Goal: Transaction & Acquisition: Purchase product/service

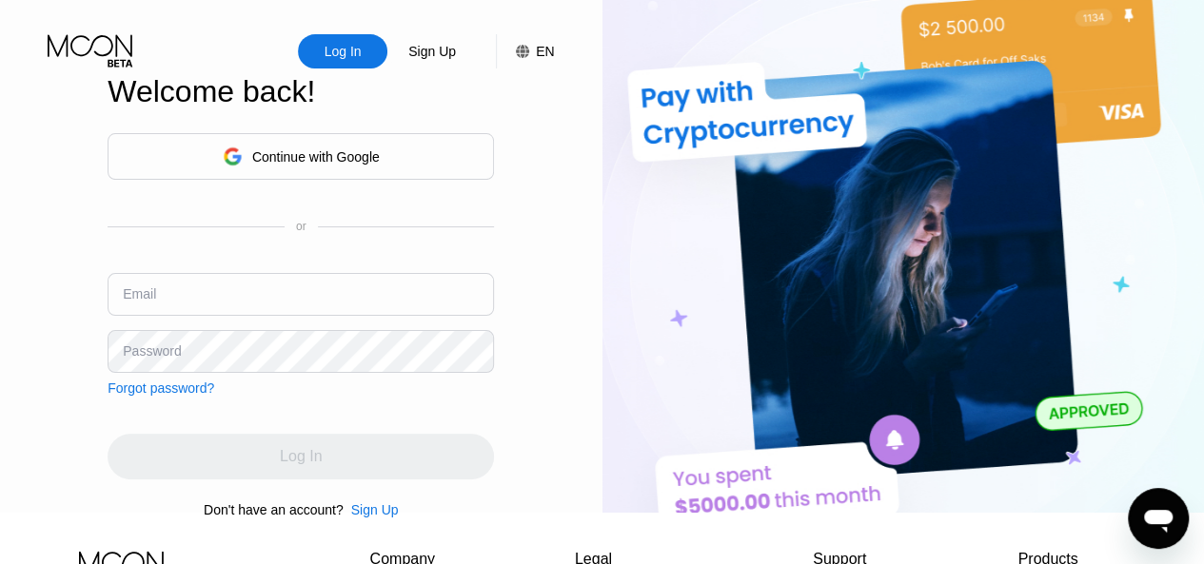
click at [295, 303] on input "text" at bounding box center [301, 294] width 386 height 43
click at [359, 165] on div "Continue with Google" at bounding box center [316, 156] width 128 height 15
click at [239, 313] on input "text" at bounding box center [301, 294] width 386 height 43
click at [383, 518] on div "Sign Up" at bounding box center [375, 510] width 48 height 15
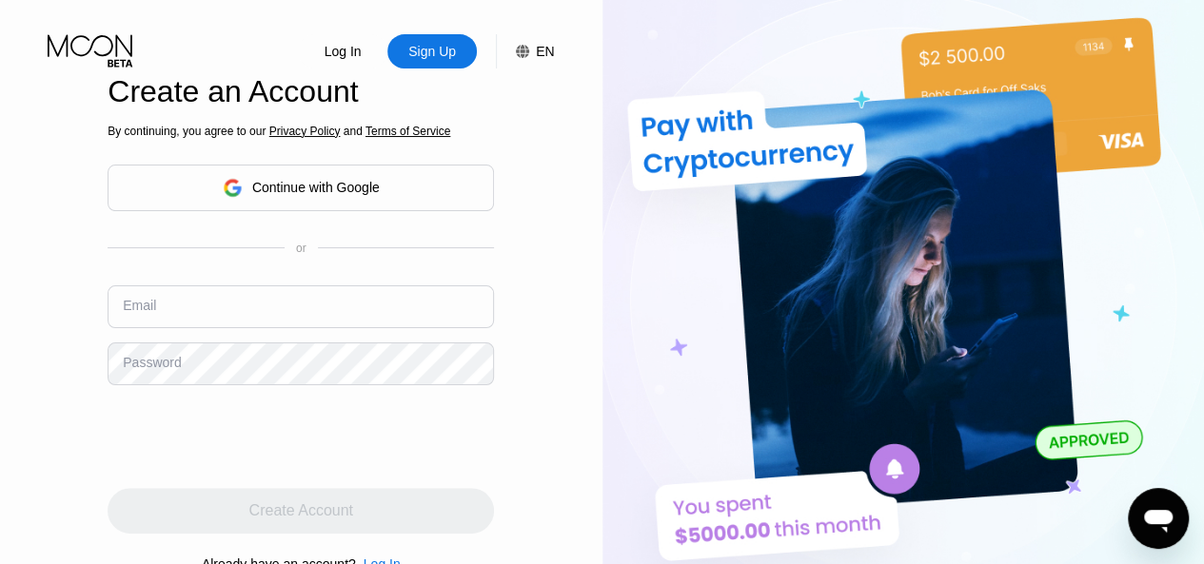
click at [236, 286] on div "By continuing, you agree to our Privacy Policy and Terms of Service Continue wi…" at bounding box center [301, 348] width 386 height 458
click at [235, 306] on input "text" at bounding box center [301, 307] width 386 height 43
paste input "[EMAIL_ADDRESS][DOMAIN_NAME]"
type input "[EMAIL_ADDRESS][DOMAIN_NAME]"
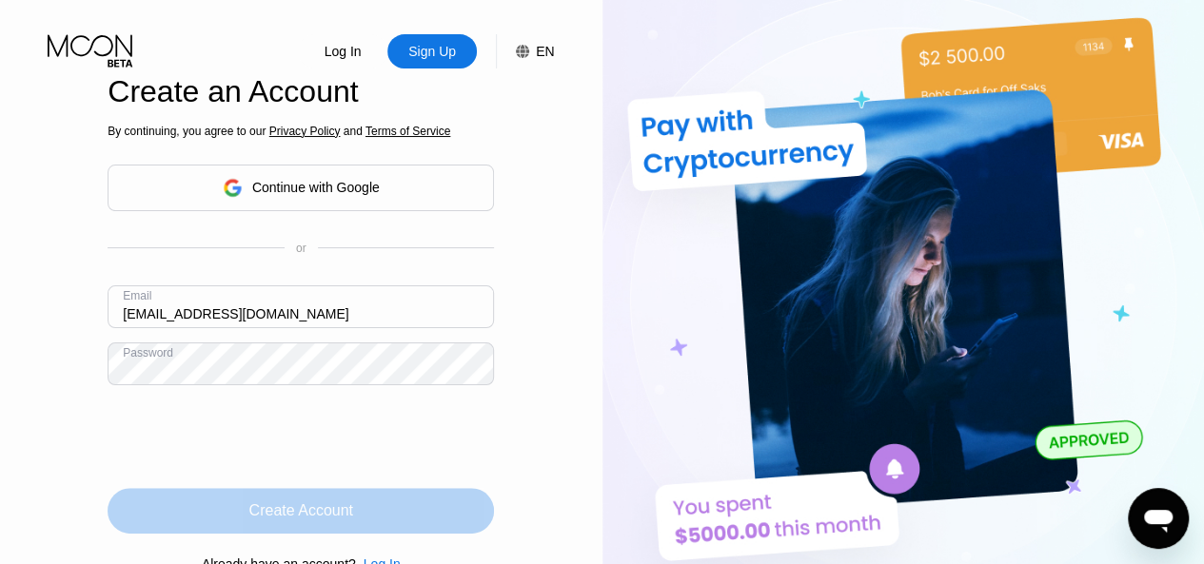
click at [232, 521] on div "Create Account" at bounding box center [301, 511] width 386 height 46
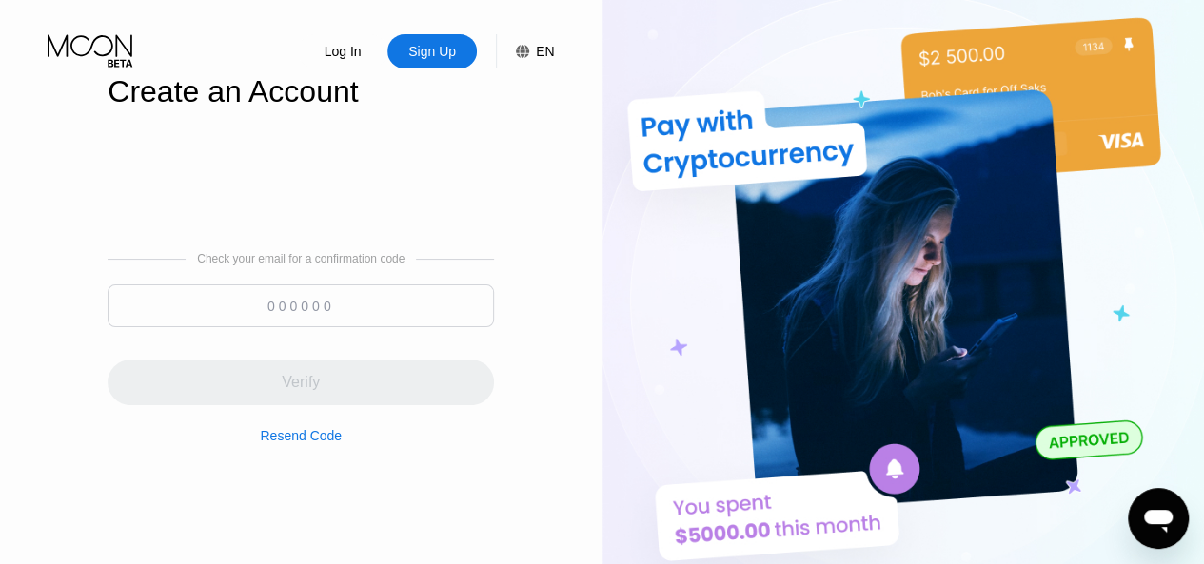
click at [287, 311] on input at bounding box center [301, 306] width 386 height 43
paste input "717628"
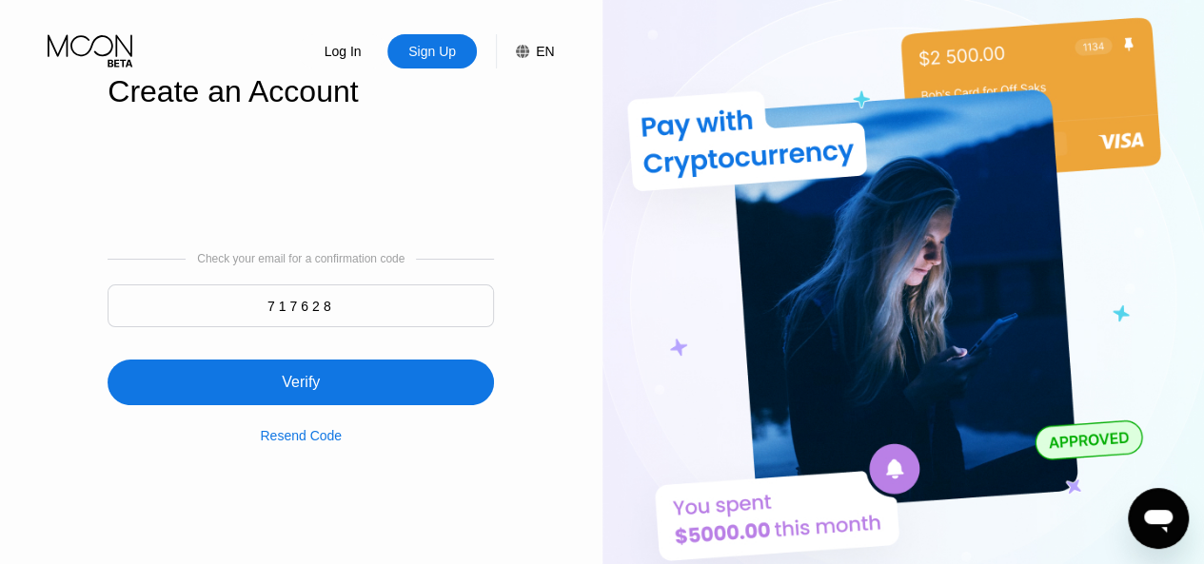
type input "717628"
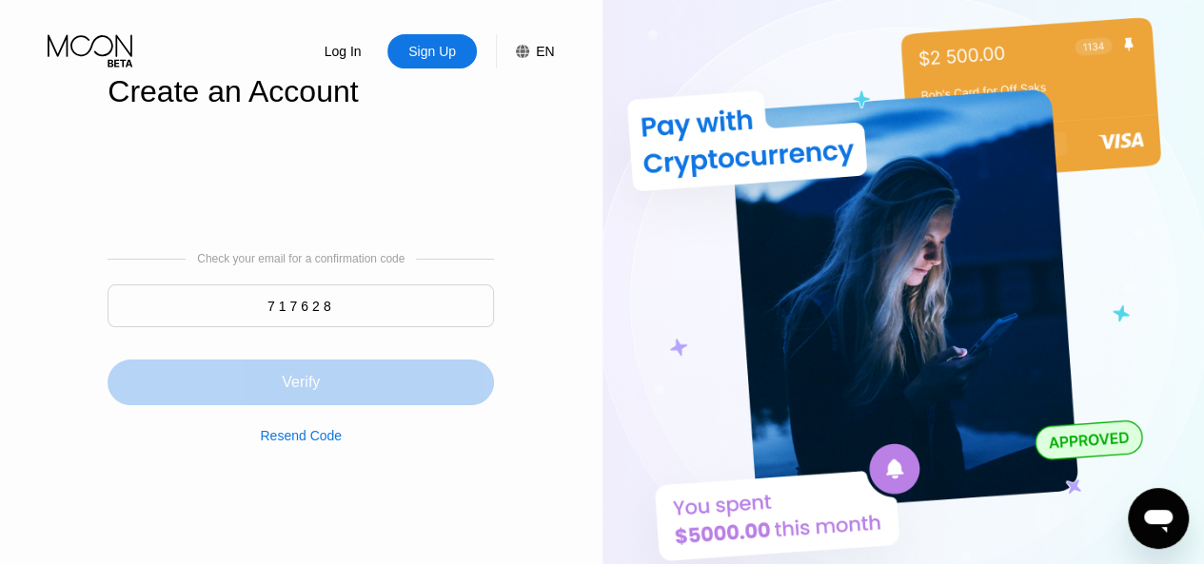
click at [314, 389] on div "Verify" at bounding box center [301, 382] width 38 height 19
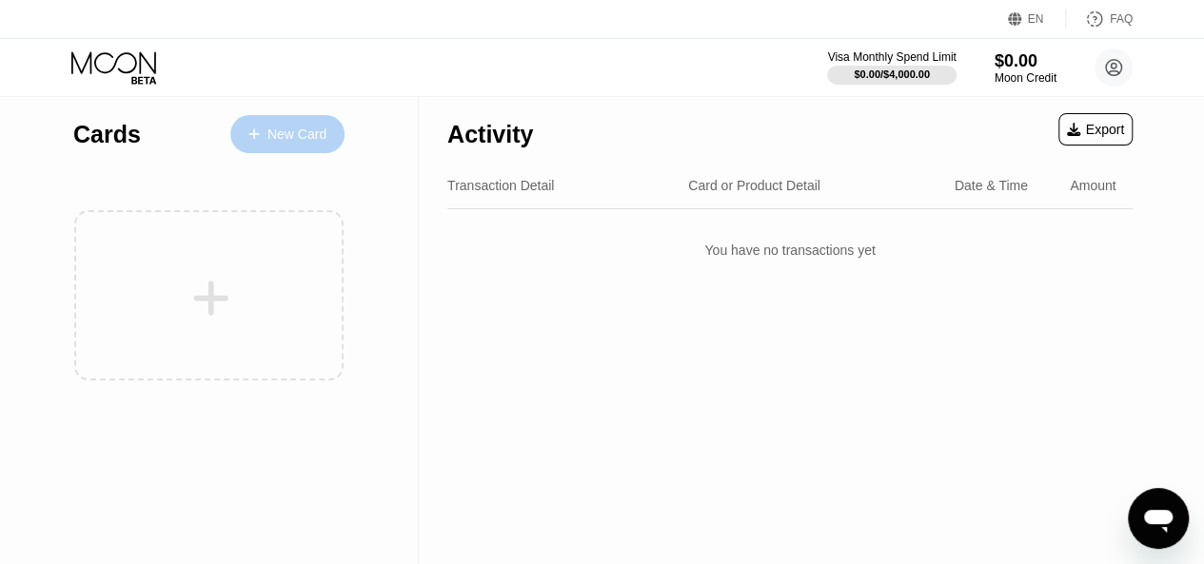
click at [327, 128] on div "New Card" at bounding box center [287, 134] width 114 height 38
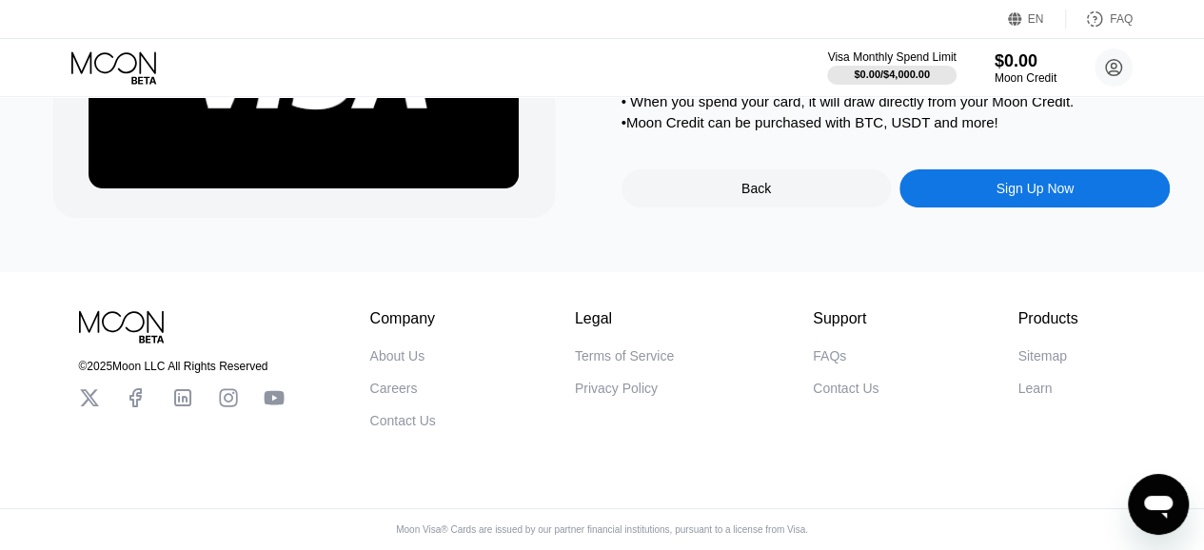
scroll to position [190, 0]
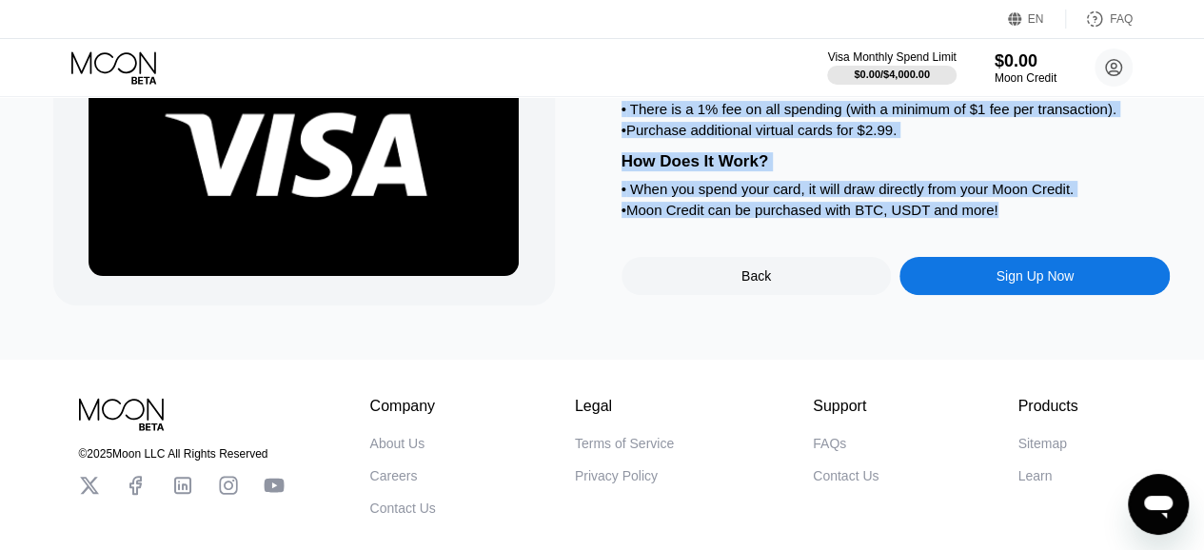
click at [1015, 218] on div "• Moon Credit can be purchased with BTC, USDT and more!" at bounding box center [896, 210] width 549 height 16
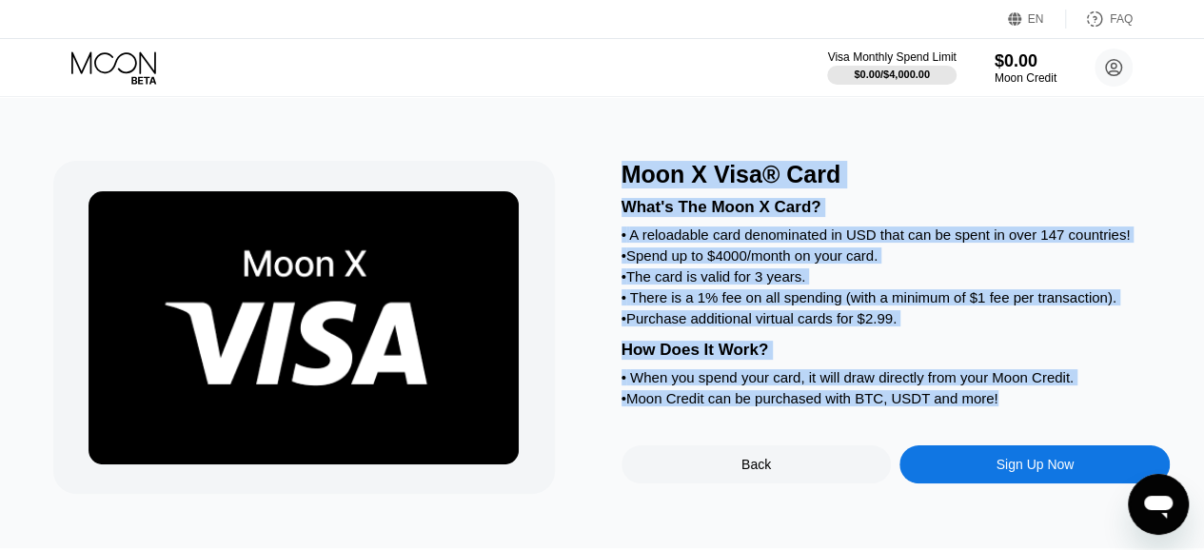
scroll to position [0, 0]
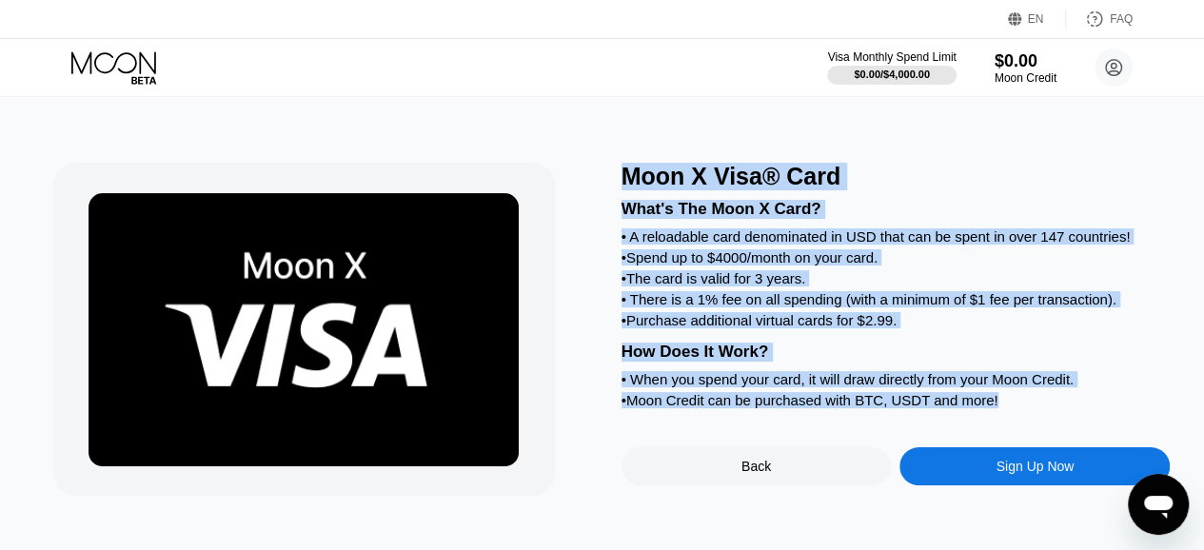
click at [905, 206] on div "What's The Moon X Card?" at bounding box center [896, 209] width 549 height 19
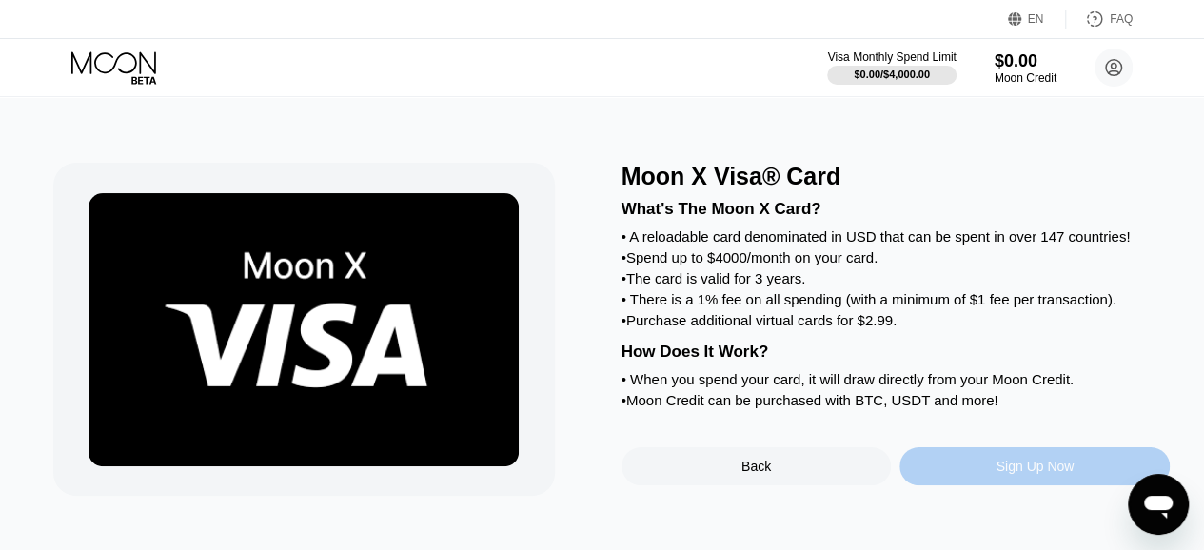
click at [1001, 474] on div "Sign Up Now" at bounding box center [1035, 466] width 78 height 15
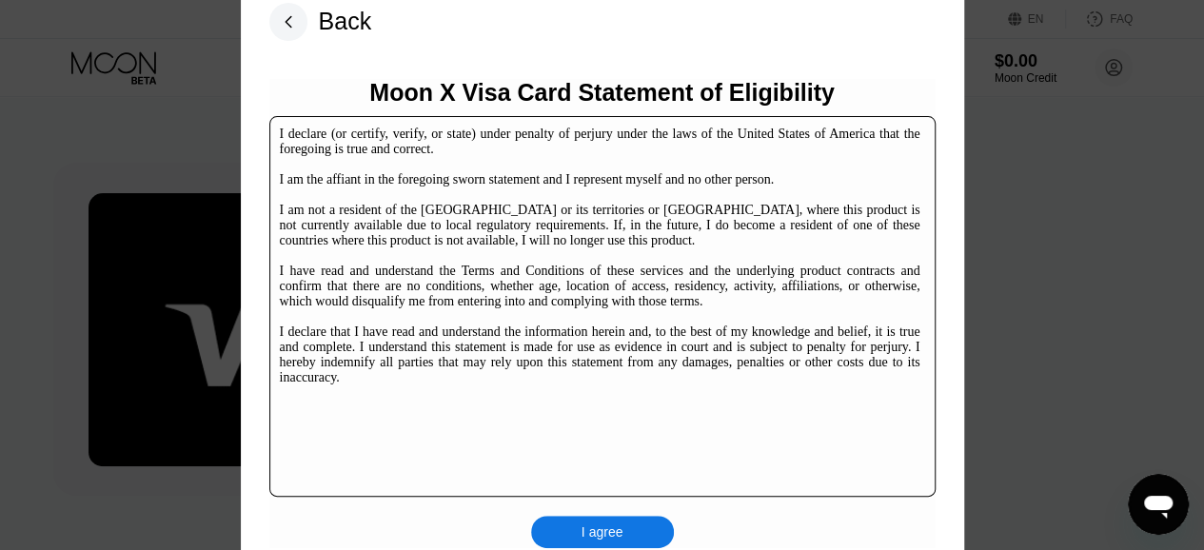
click at [589, 522] on div "I agree" at bounding box center [602, 532] width 143 height 32
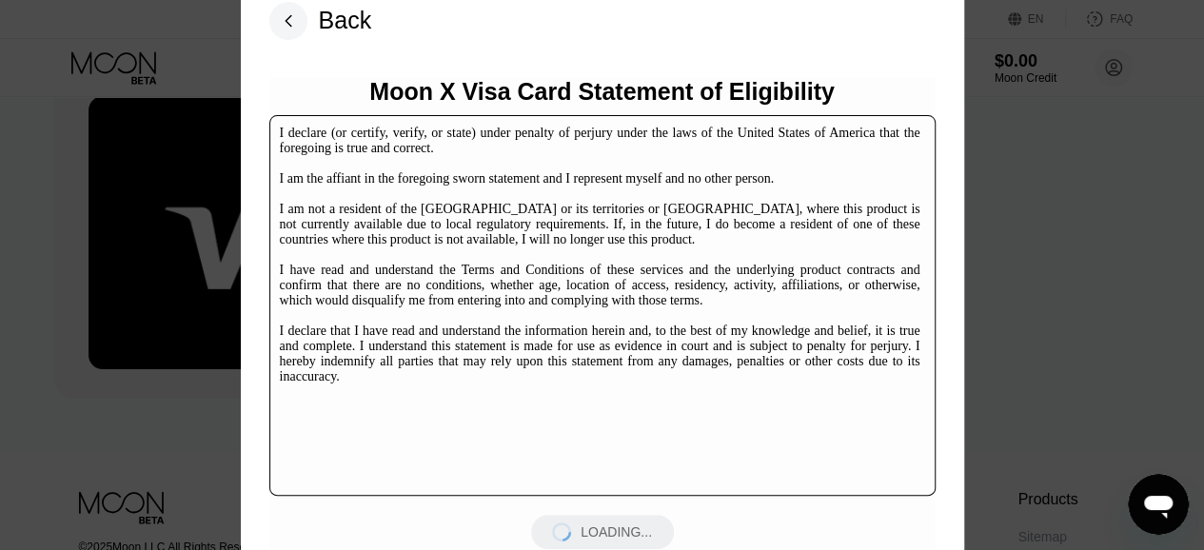
scroll to position [286, 0]
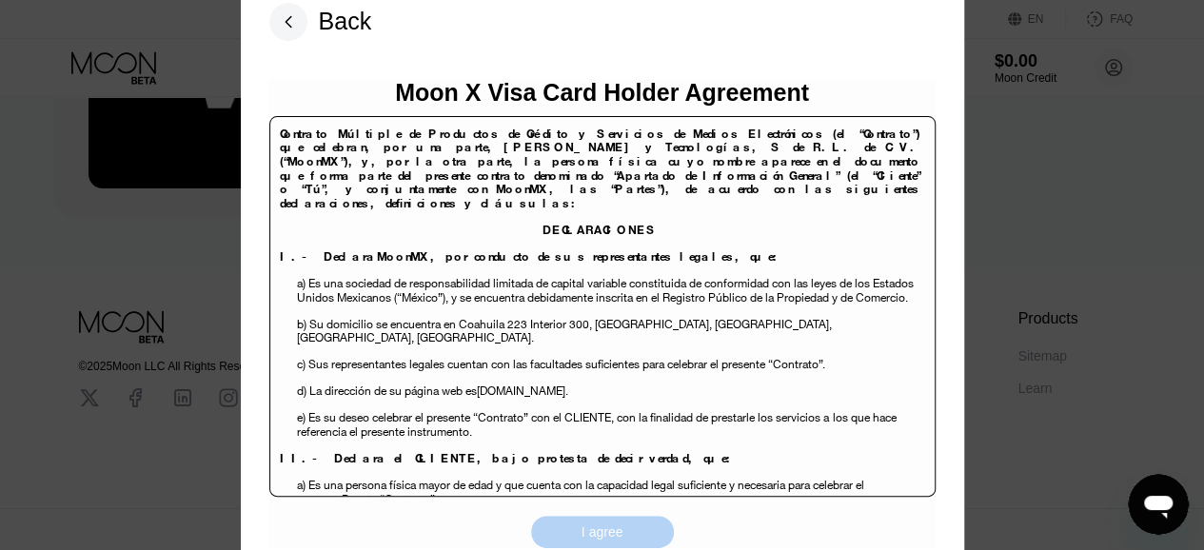
click at [596, 536] on div "I agree" at bounding box center [603, 531] width 42 height 17
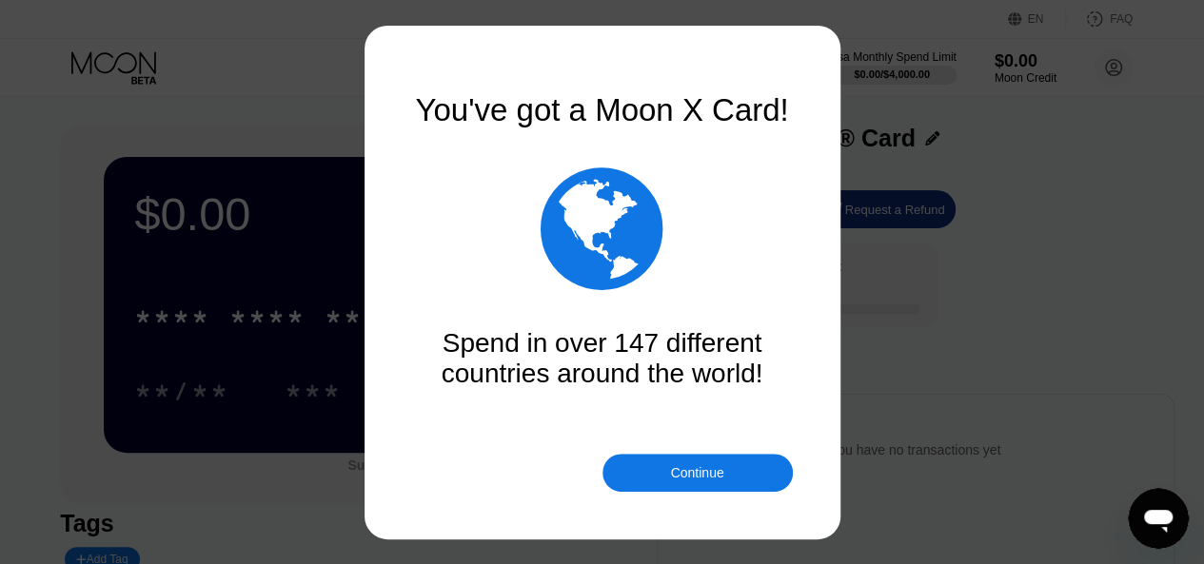
click at [707, 475] on div "Continue" at bounding box center [696, 472] width 53 height 15
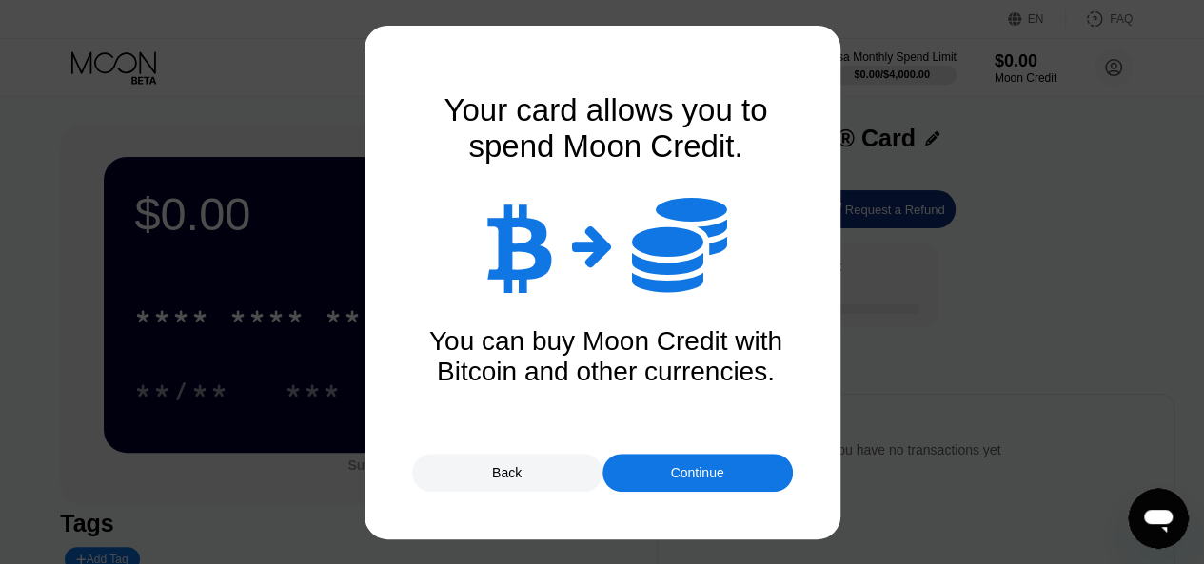
click at [701, 471] on div "Continue" at bounding box center [696, 472] width 53 height 15
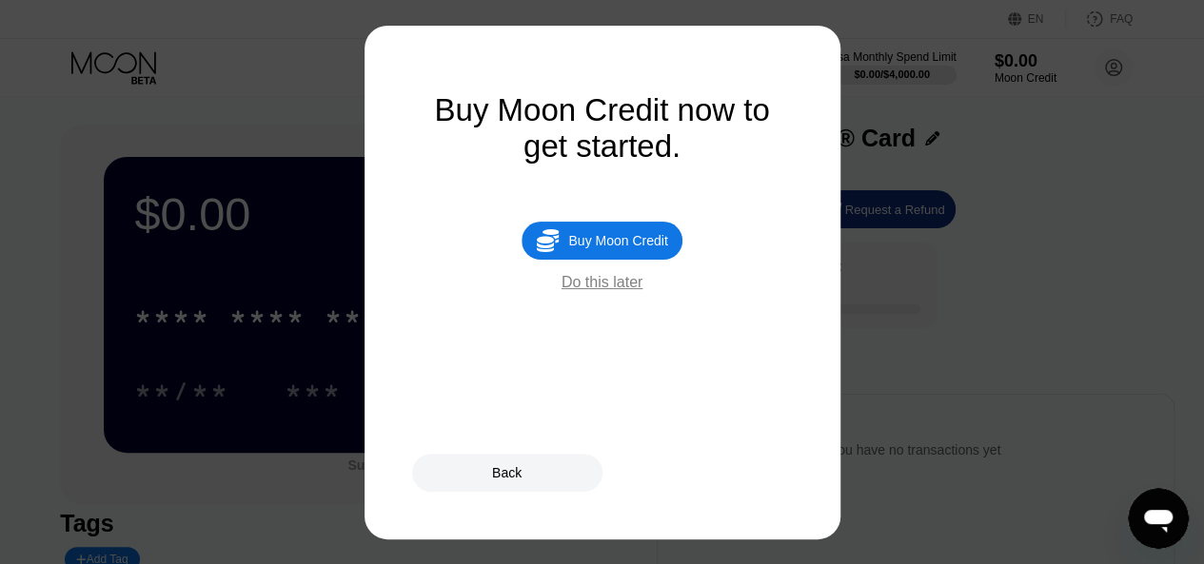
click at [606, 291] on div "Do this later" at bounding box center [602, 282] width 81 height 17
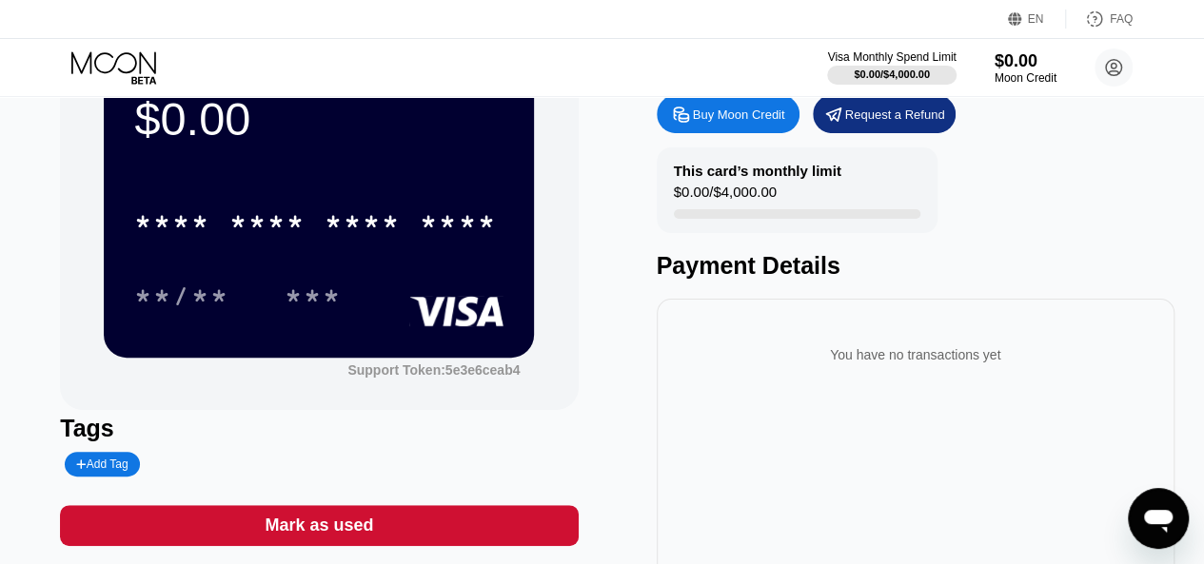
scroll to position [190, 0]
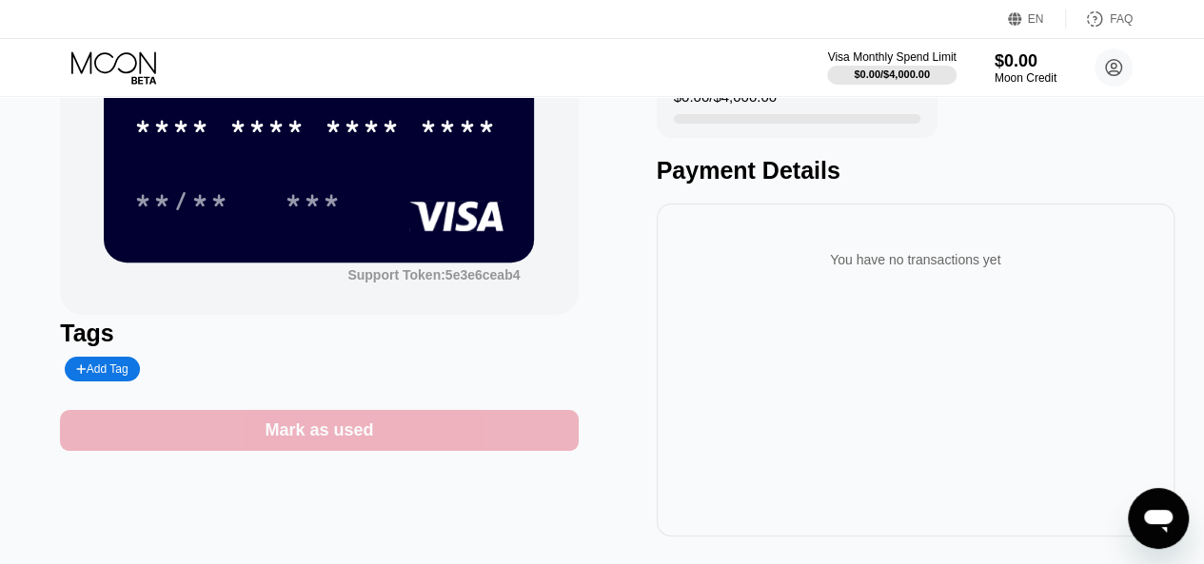
click at [408, 436] on div "Mark as used" at bounding box center [319, 430] width 518 height 41
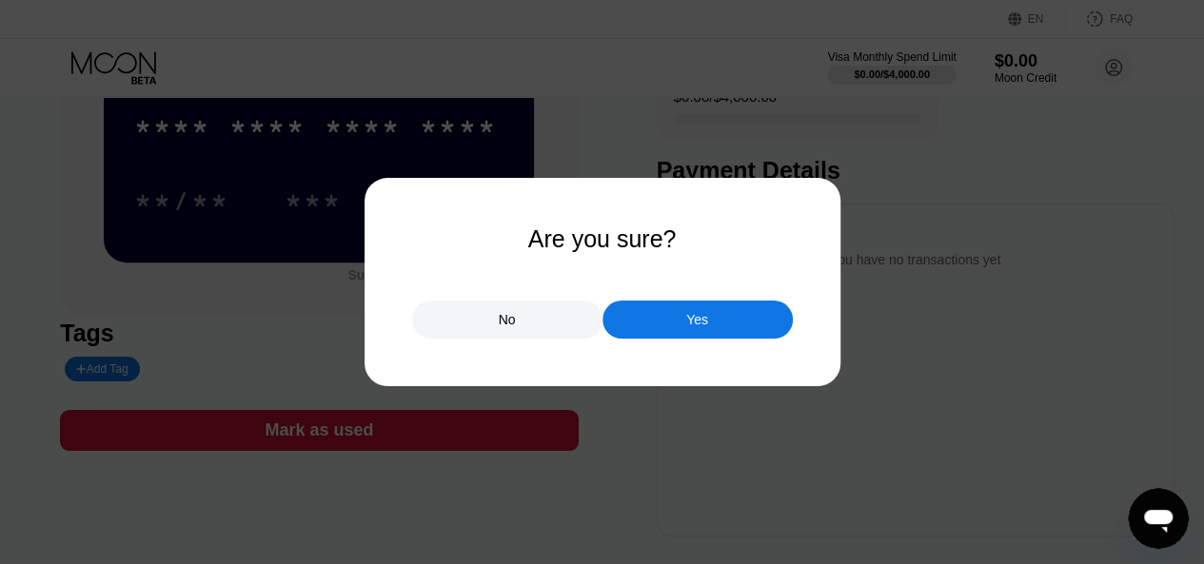
click at [725, 326] on div "Yes" at bounding box center [697, 320] width 190 height 38
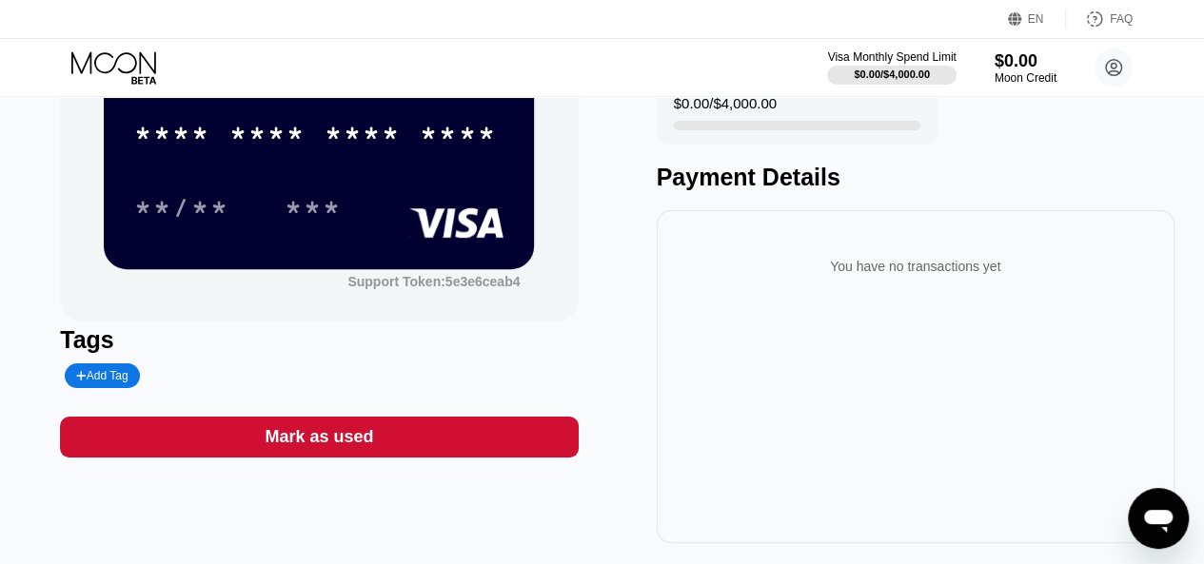
scroll to position [0, 0]
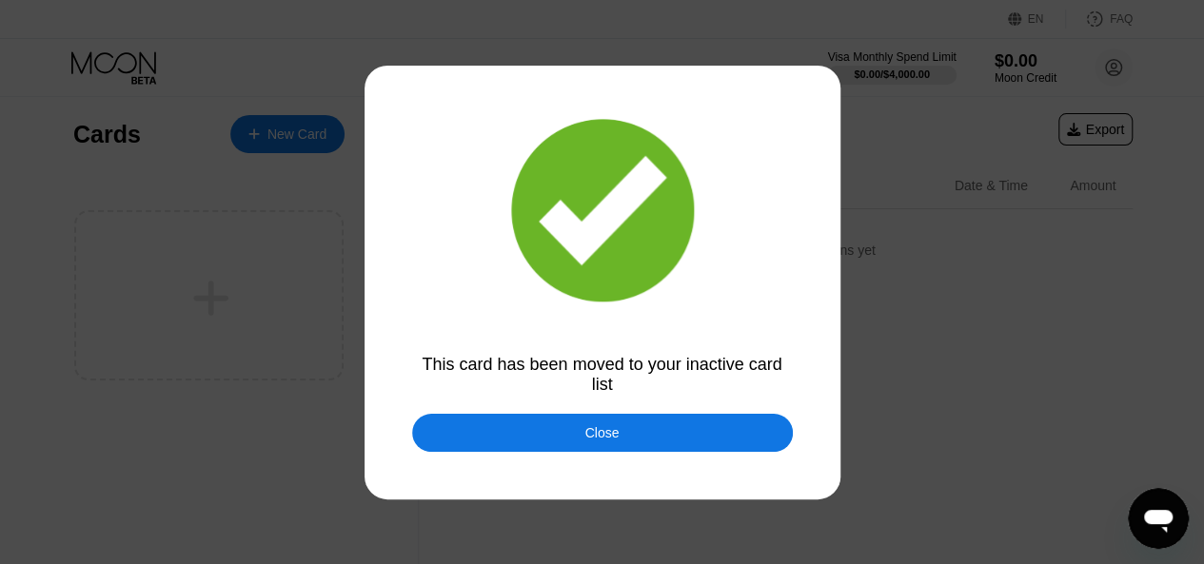
click at [664, 432] on div "Close" at bounding box center [602, 433] width 381 height 38
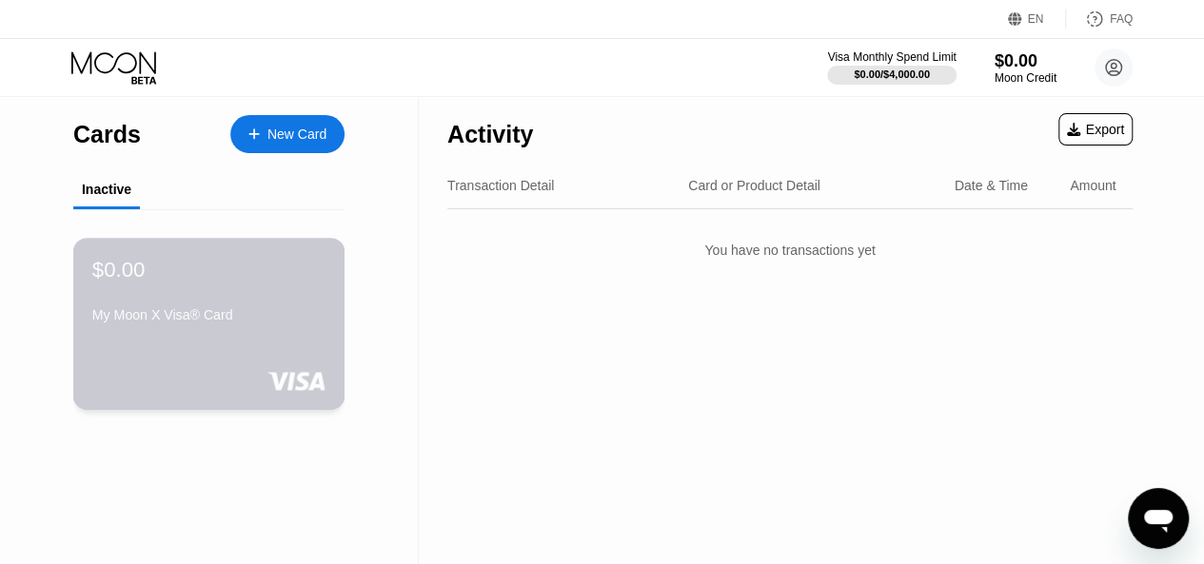
click at [178, 348] on div "$0.00 My Moon X Visa® Card" at bounding box center [209, 324] width 272 height 172
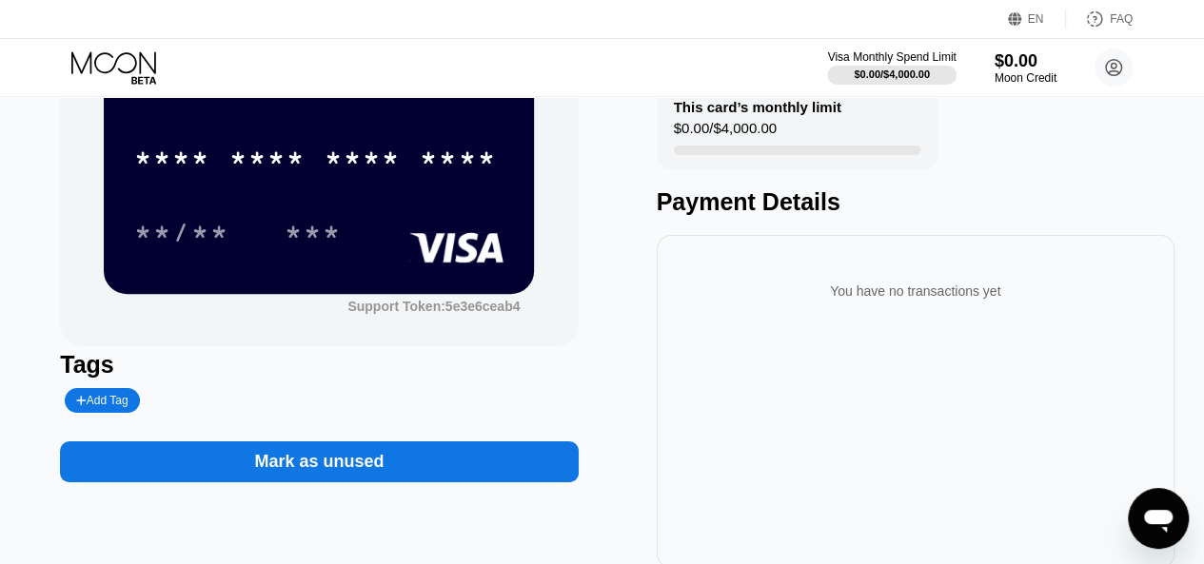
scroll to position [286, 0]
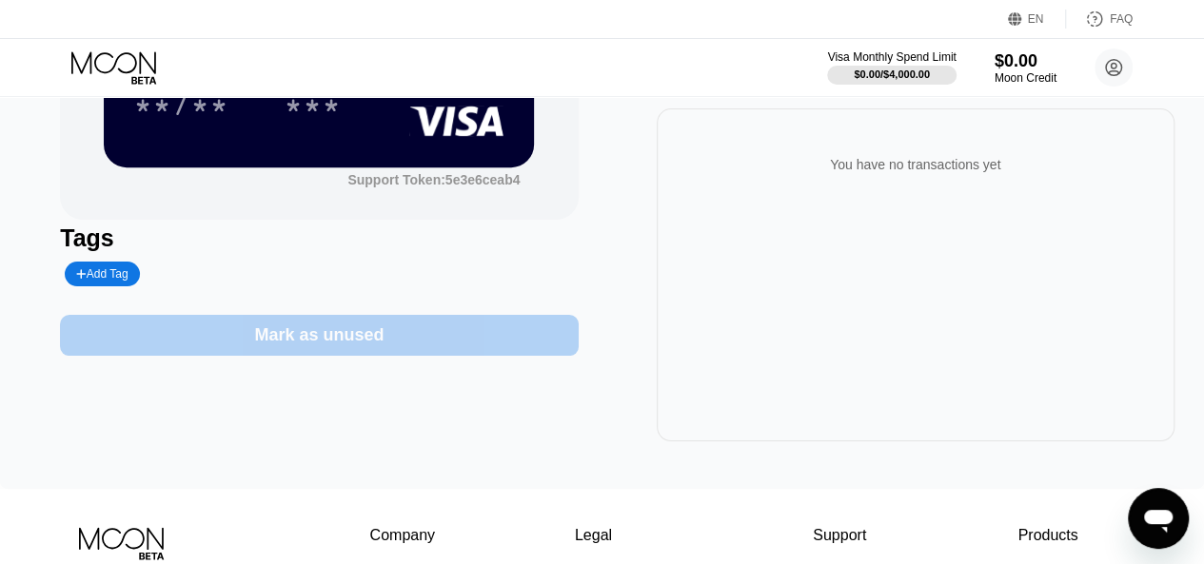
drag, startPoint x: 260, startPoint y: 337, endPoint x: 461, endPoint y: 338, distance: 200.8
click at [461, 338] on div "Mark as unused" at bounding box center [319, 335] width 518 height 41
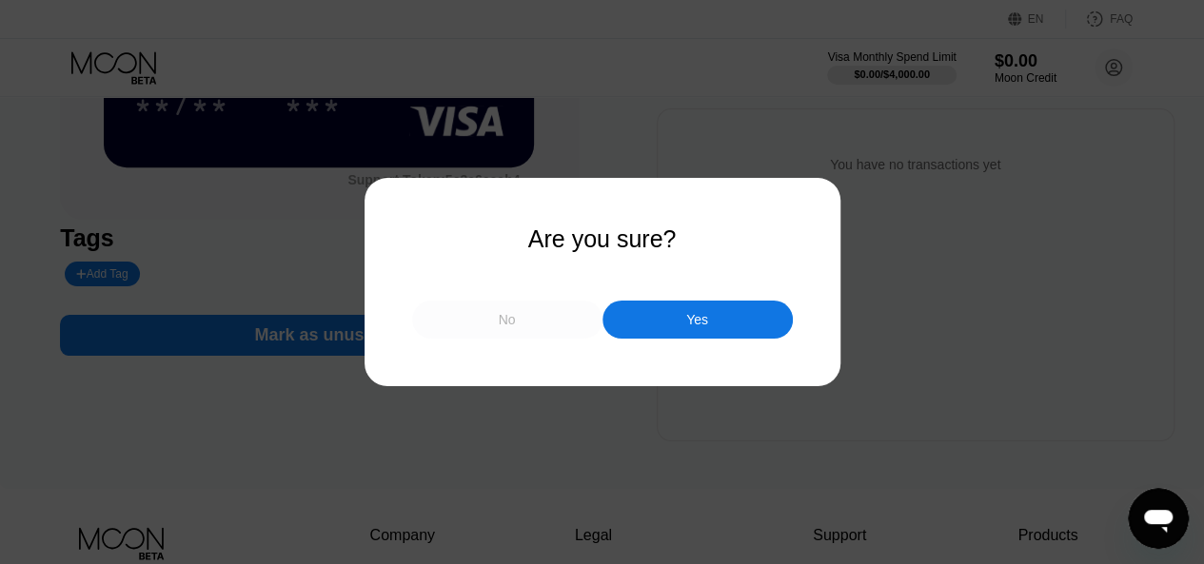
click at [539, 328] on div "No" at bounding box center [507, 320] width 190 height 38
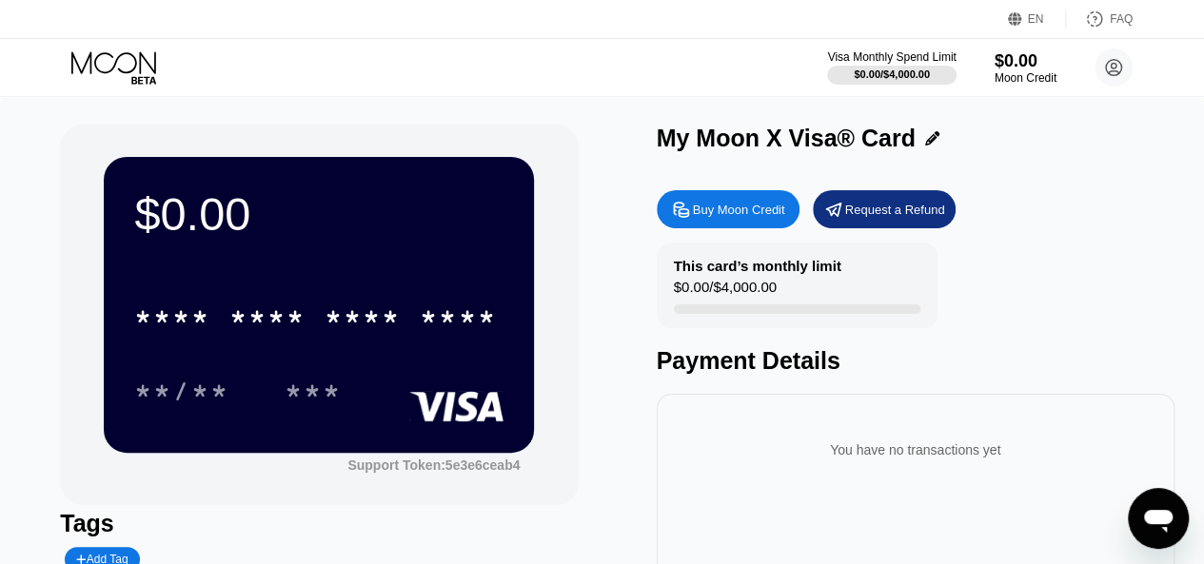
click at [1060, 75] on div "Visa Monthly Spend Limit $0.00 / $4,000.00 $0.00 Moon Credit thanhhungbt2016@gm…" at bounding box center [980, 68] width 306 height 38
click at [1113, 73] on circle at bounding box center [1114, 68] width 38 height 38
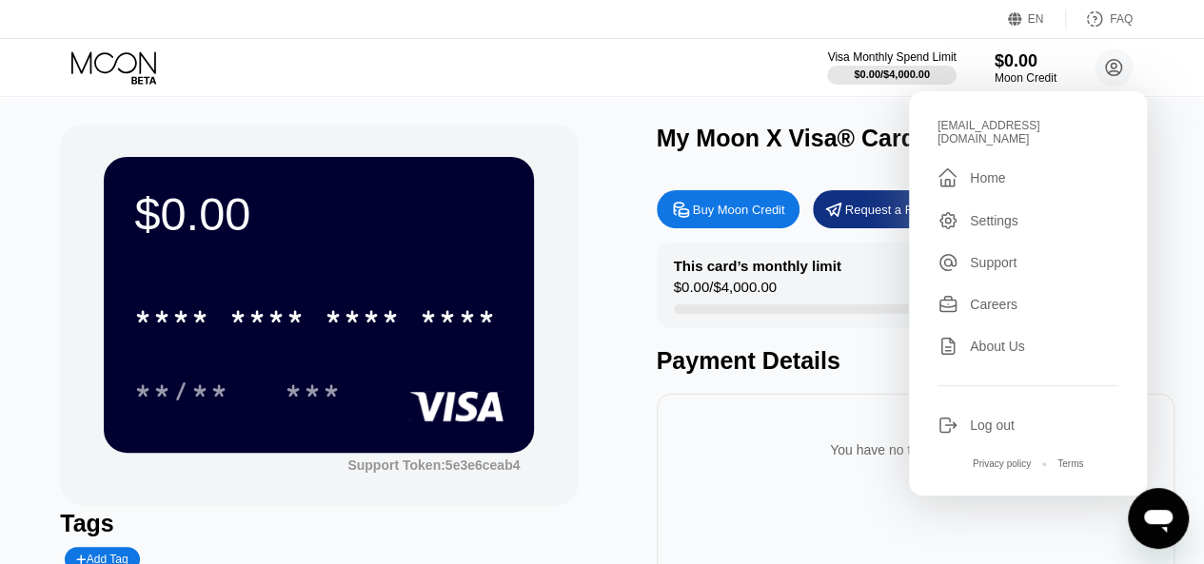
click at [653, 319] on div "$0.00 * * * * * * * * * * * * **** **/** *** Support Token: 5e3e6ceab4 Tags Add…" at bounding box center [602, 426] width 1084 height 602
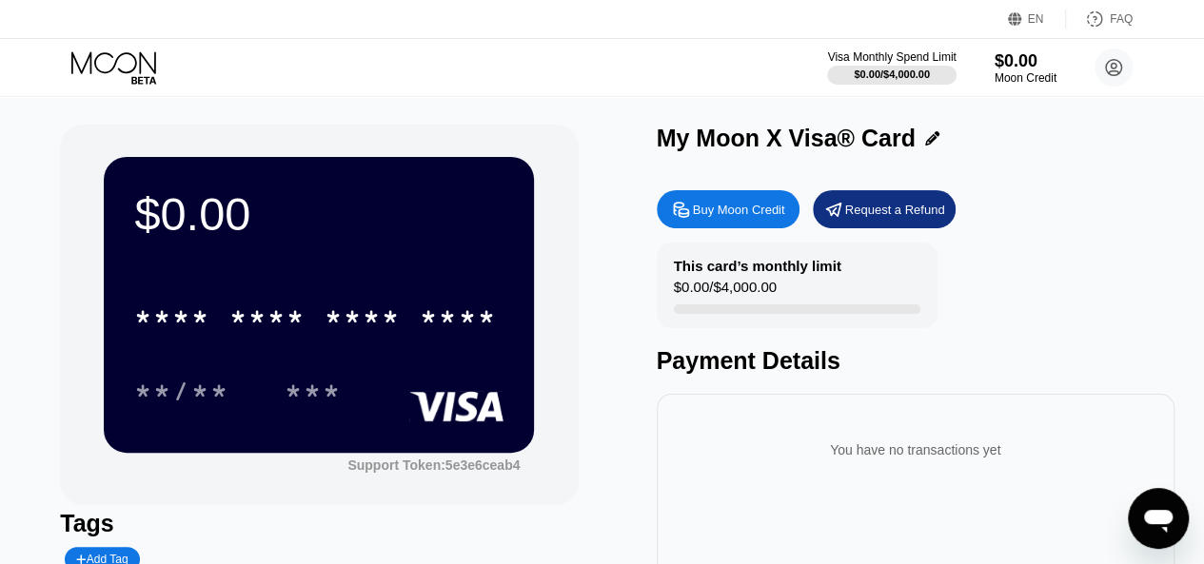
click at [734, 218] on div "Buy Moon Credit" at bounding box center [739, 210] width 92 height 16
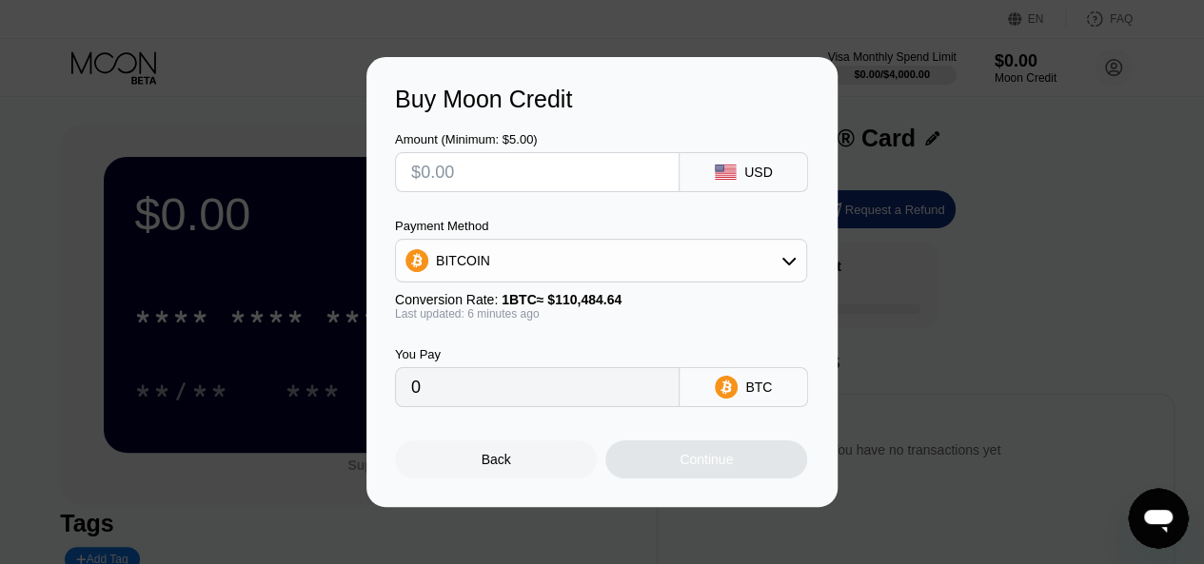
click at [586, 160] on input "text" at bounding box center [537, 172] width 252 height 38
click at [573, 251] on div "BITCOIN" at bounding box center [601, 261] width 410 height 38
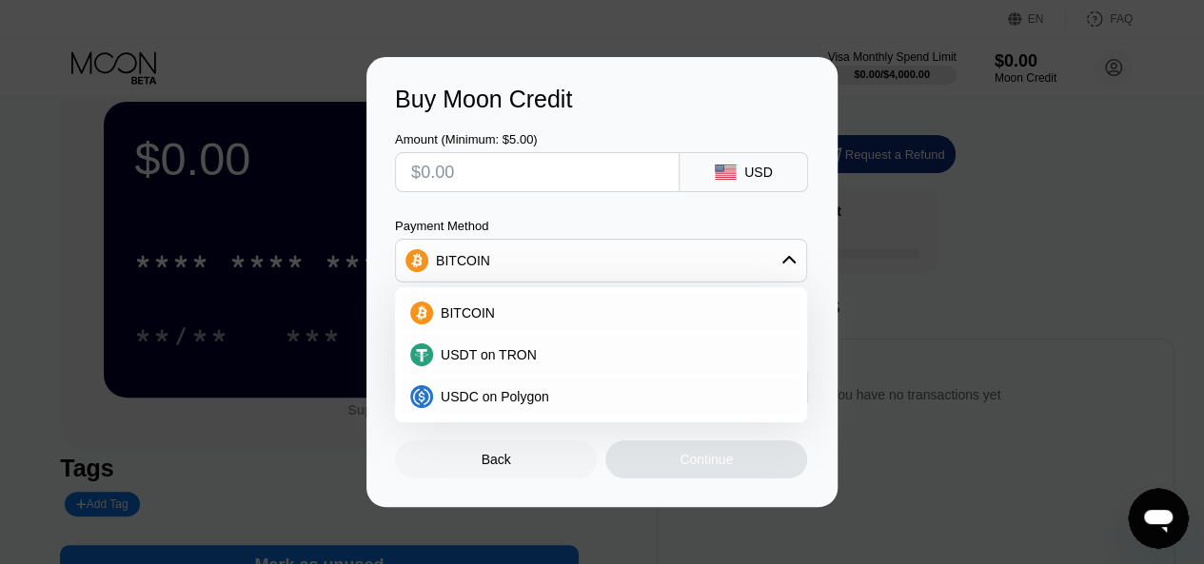
scroll to position [95, 0]
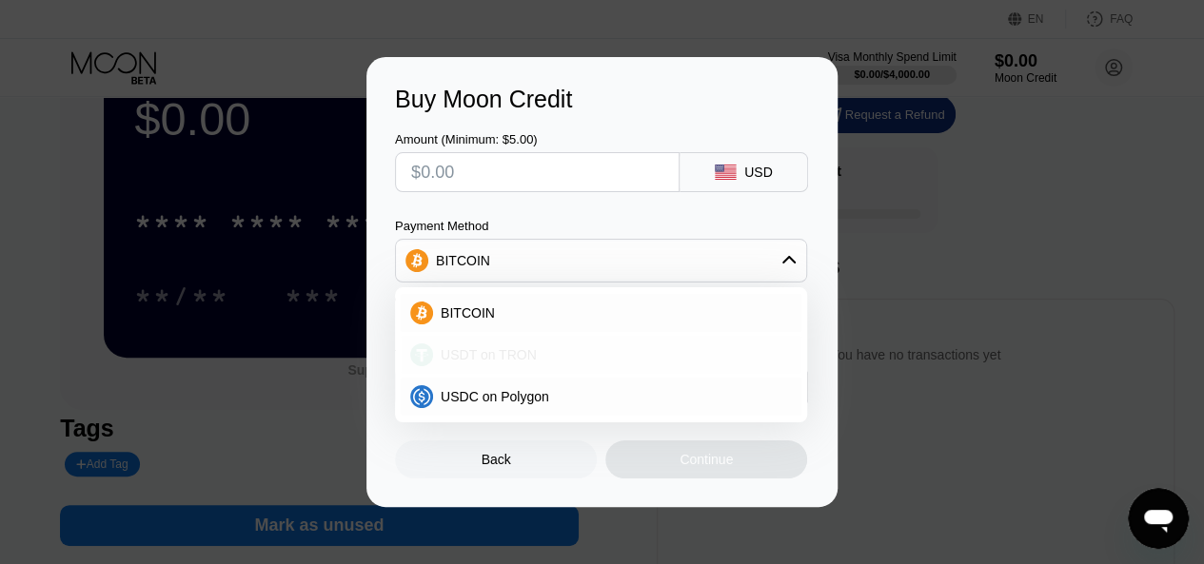
click at [587, 354] on div "USDT on TRON" at bounding box center [612, 354] width 359 height 15
type input "0.00"
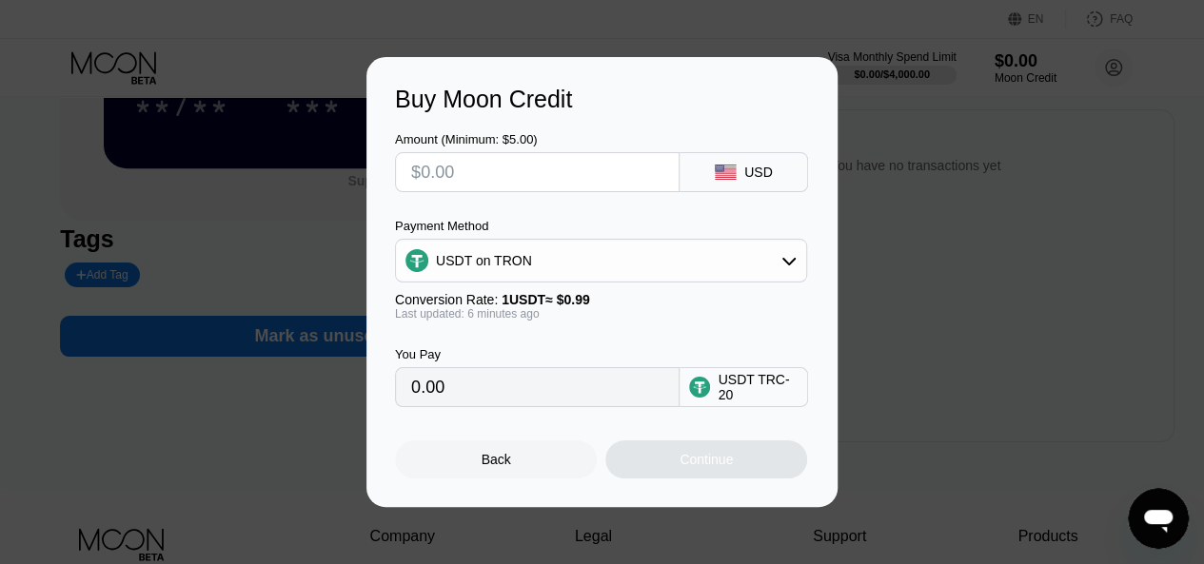
scroll to position [286, 0]
click at [764, 390] on div "USDT TRC-20" at bounding box center [758, 387] width 80 height 30
drag, startPoint x: 529, startPoint y: 403, endPoint x: 569, endPoint y: 284, distance: 125.5
click at [531, 403] on input "0.00" at bounding box center [537, 387] width 252 height 38
click at [551, 168] on input "text" at bounding box center [537, 172] width 252 height 38
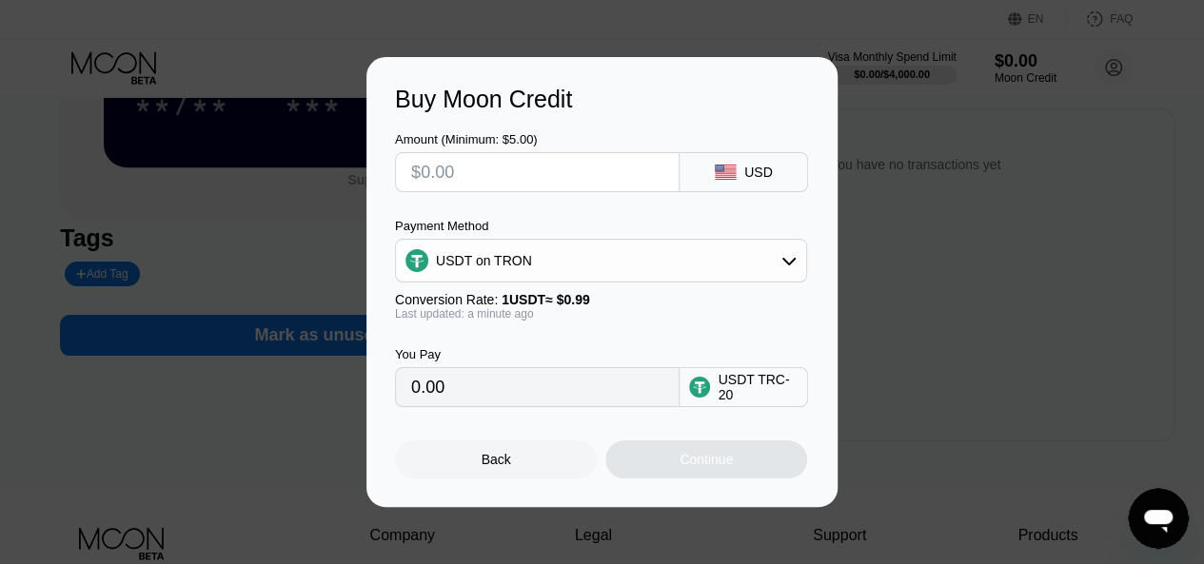
type input "$5"
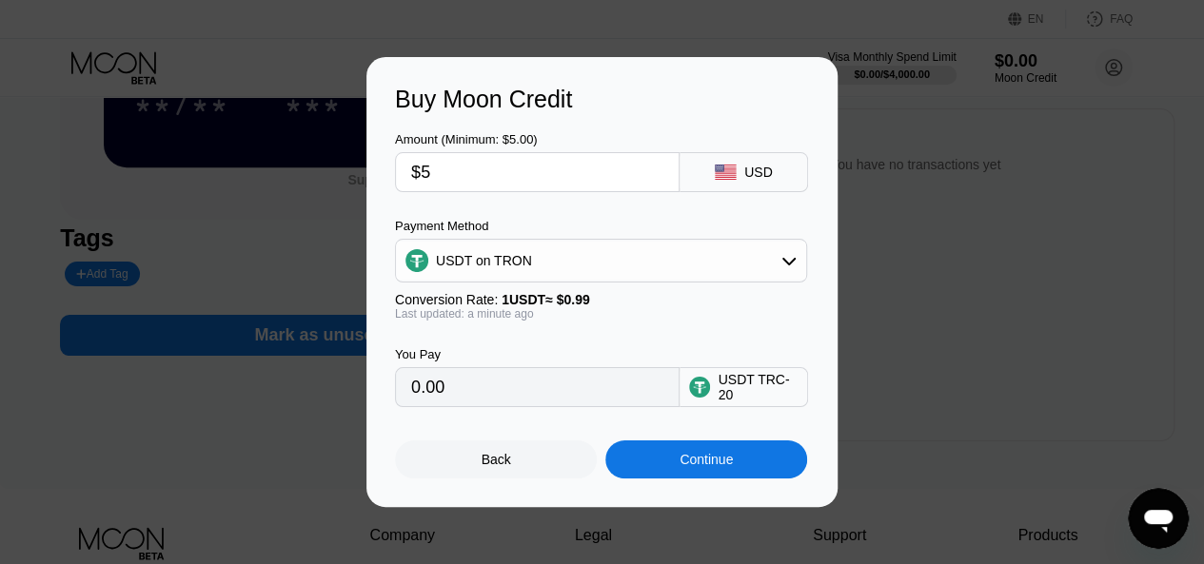
type input "5.05"
type input "$5"
click at [630, 227] on div "Payment Method" at bounding box center [601, 226] width 412 height 14
click at [750, 277] on div "USDT on TRON" at bounding box center [601, 261] width 410 height 38
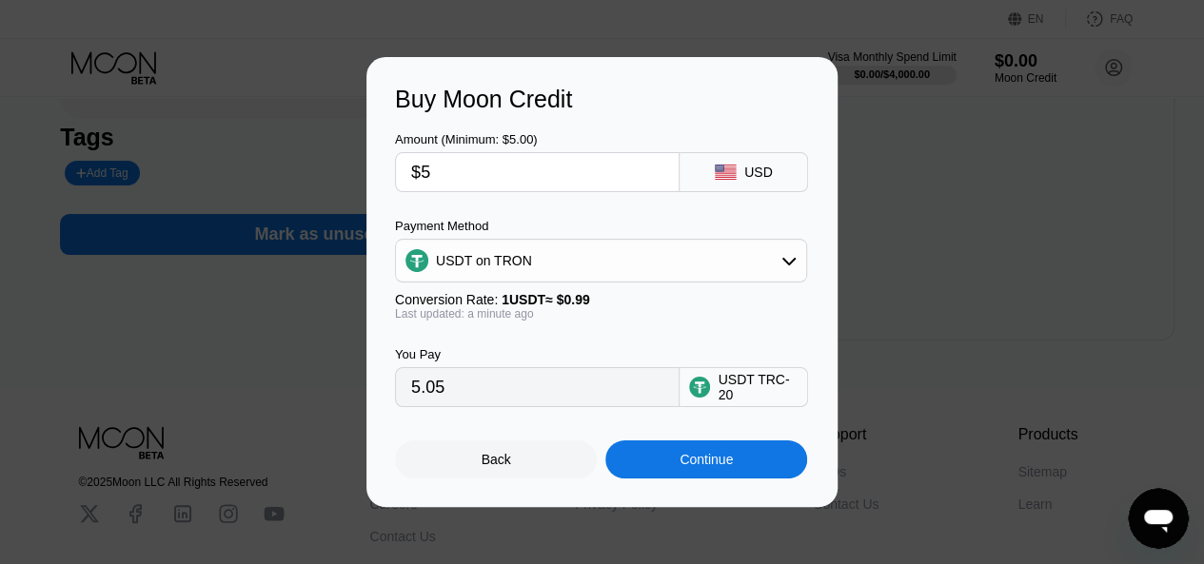
scroll to position [286, 0]
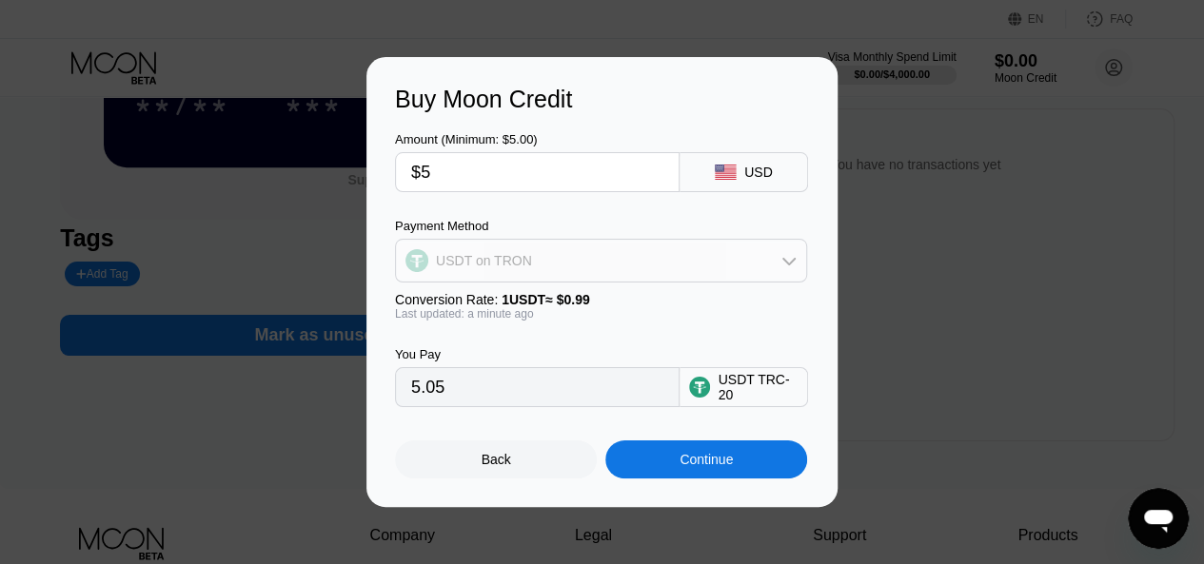
click at [548, 250] on div "USDT on TRON" at bounding box center [601, 261] width 410 height 38
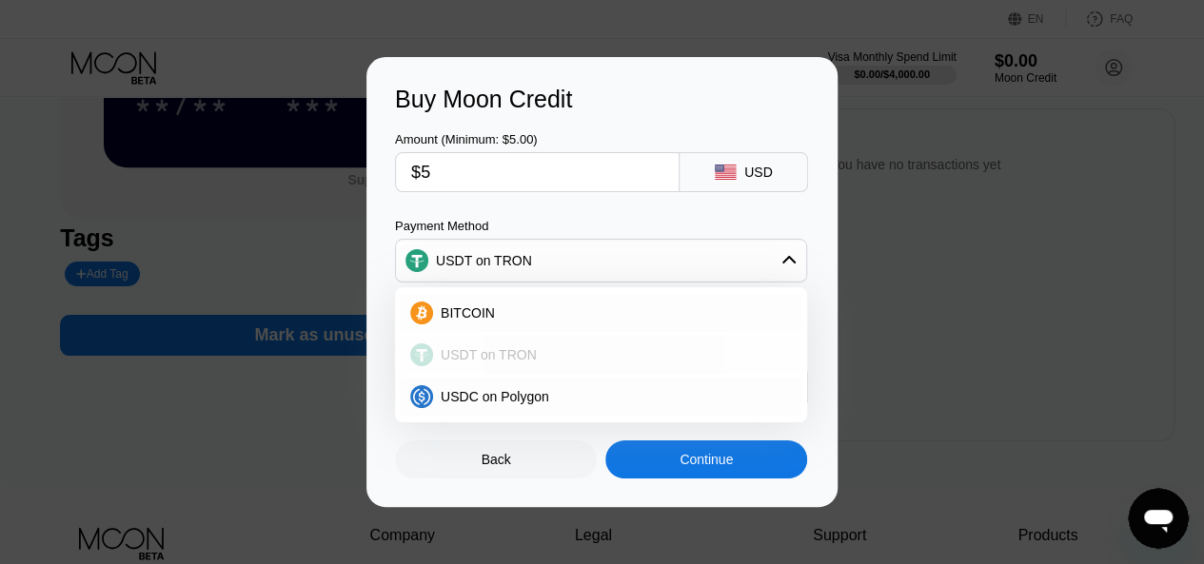
click at [541, 362] on div "USDT on TRON" at bounding box center [612, 354] width 359 height 15
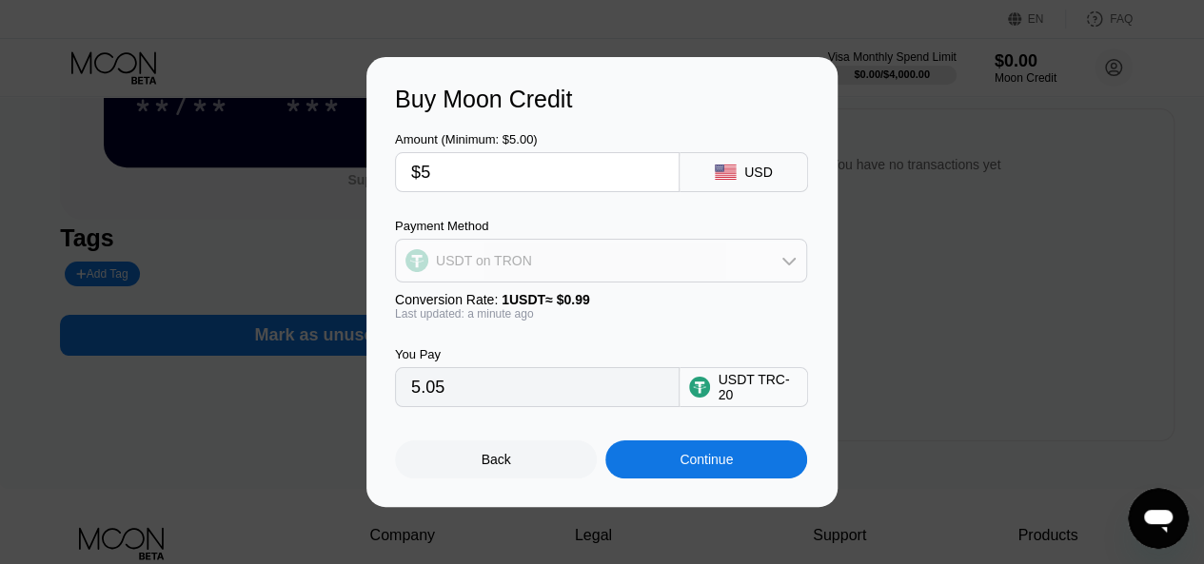
click at [579, 269] on div "USDT on TRON" at bounding box center [601, 261] width 410 height 38
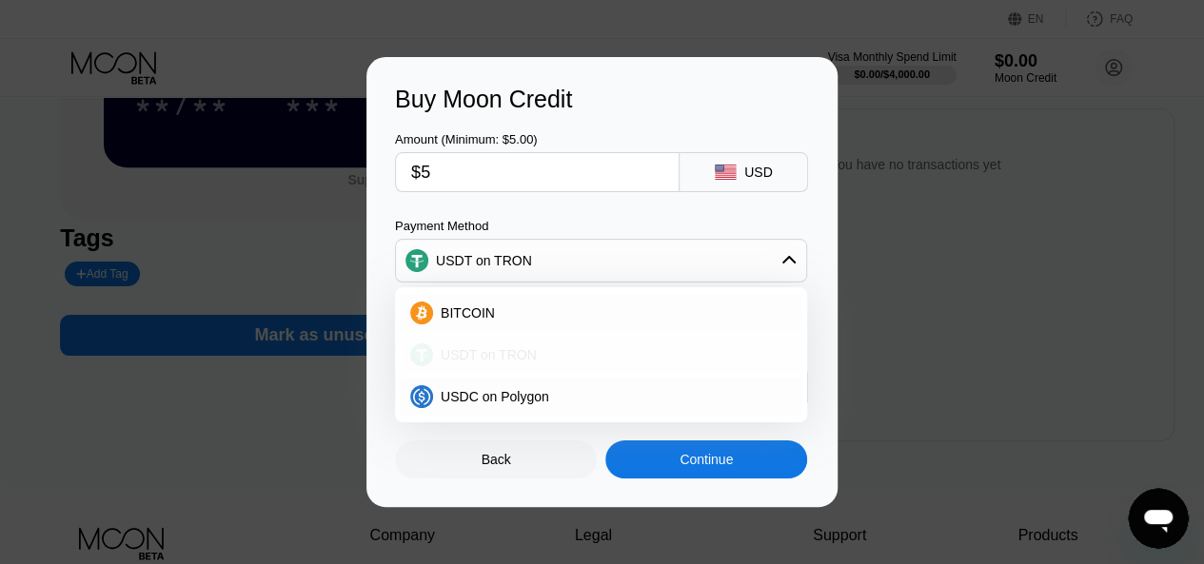
click at [552, 357] on div "USDT on TRON" at bounding box center [612, 354] width 359 height 15
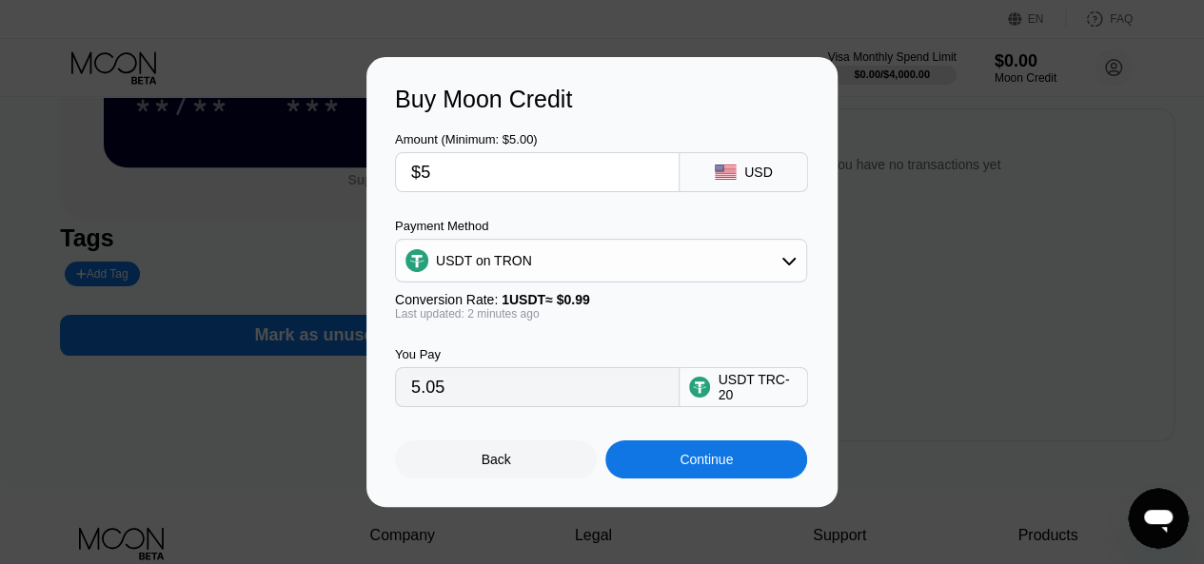
click at [717, 467] on div "Continue" at bounding box center [706, 459] width 53 height 15
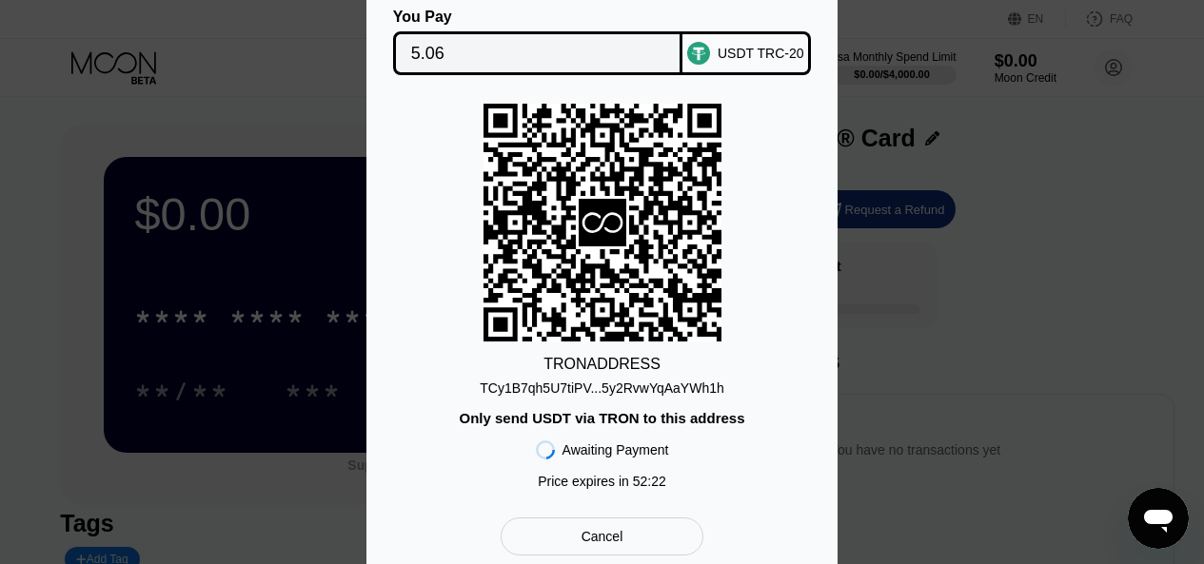
scroll to position [286, 0]
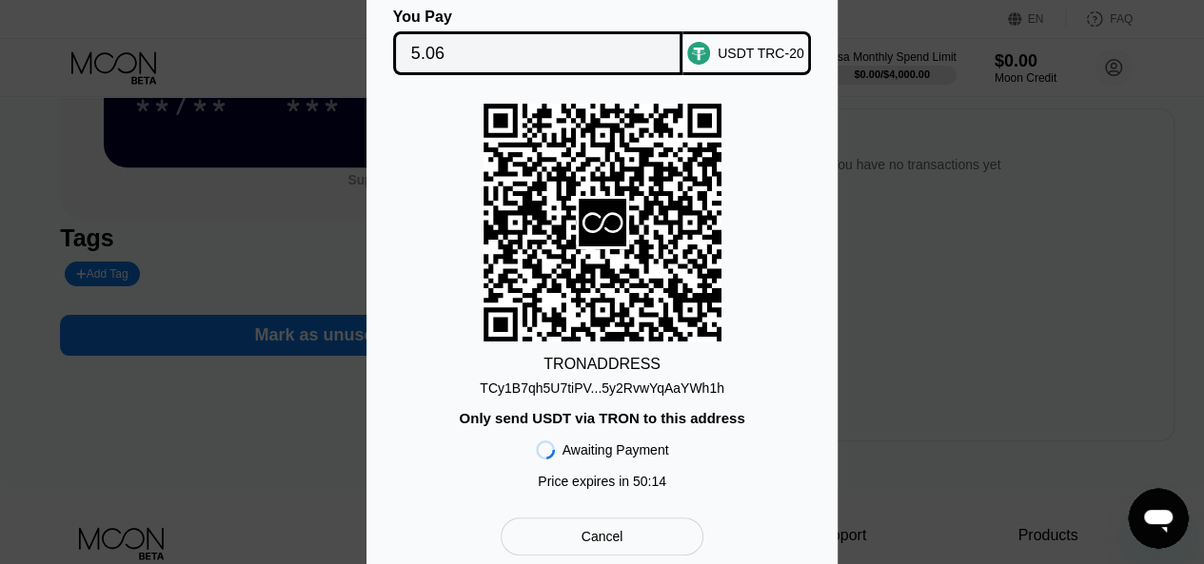
scroll to position [286, 0]
click at [641, 534] on div "Cancel" at bounding box center [602, 537] width 203 height 38
